Goal: Browse casually

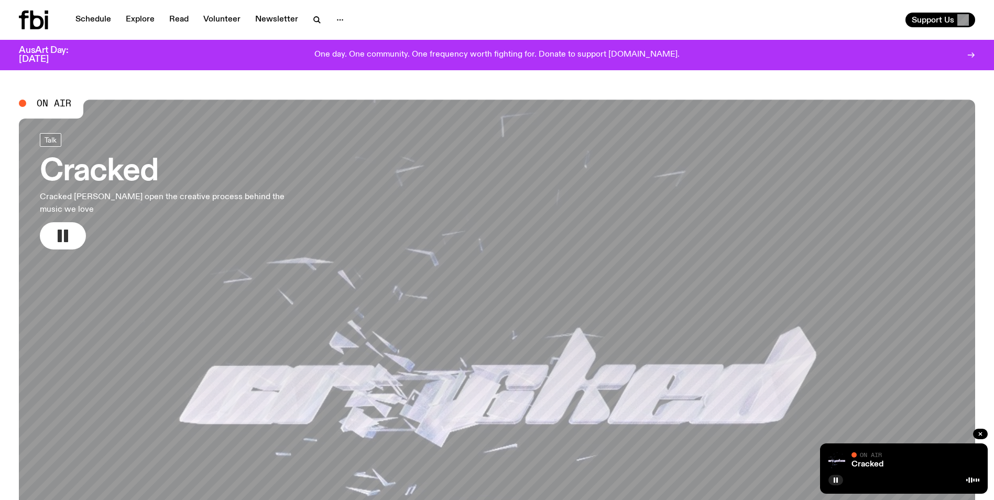
click at [63, 227] on icon "button" at bounding box center [62, 235] width 17 height 17
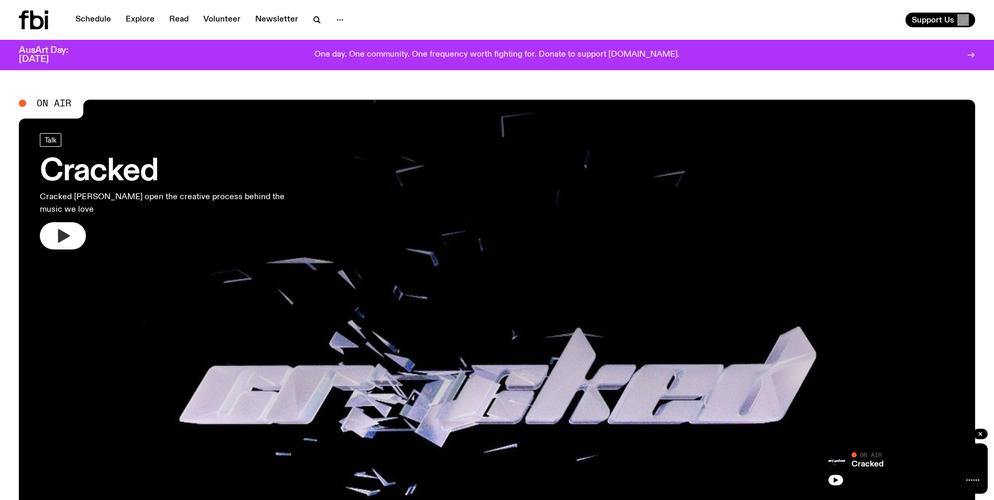
click at [62, 229] on icon "button" at bounding box center [64, 236] width 12 height 14
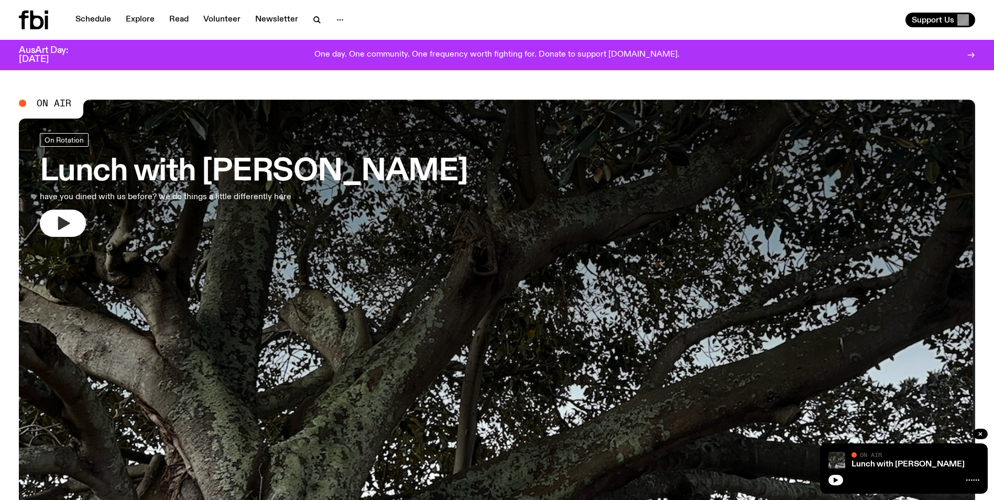
click at [52, 230] on button "button" at bounding box center [63, 223] width 46 height 27
